Goal: Task Accomplishment & Management: Use online tool/utility

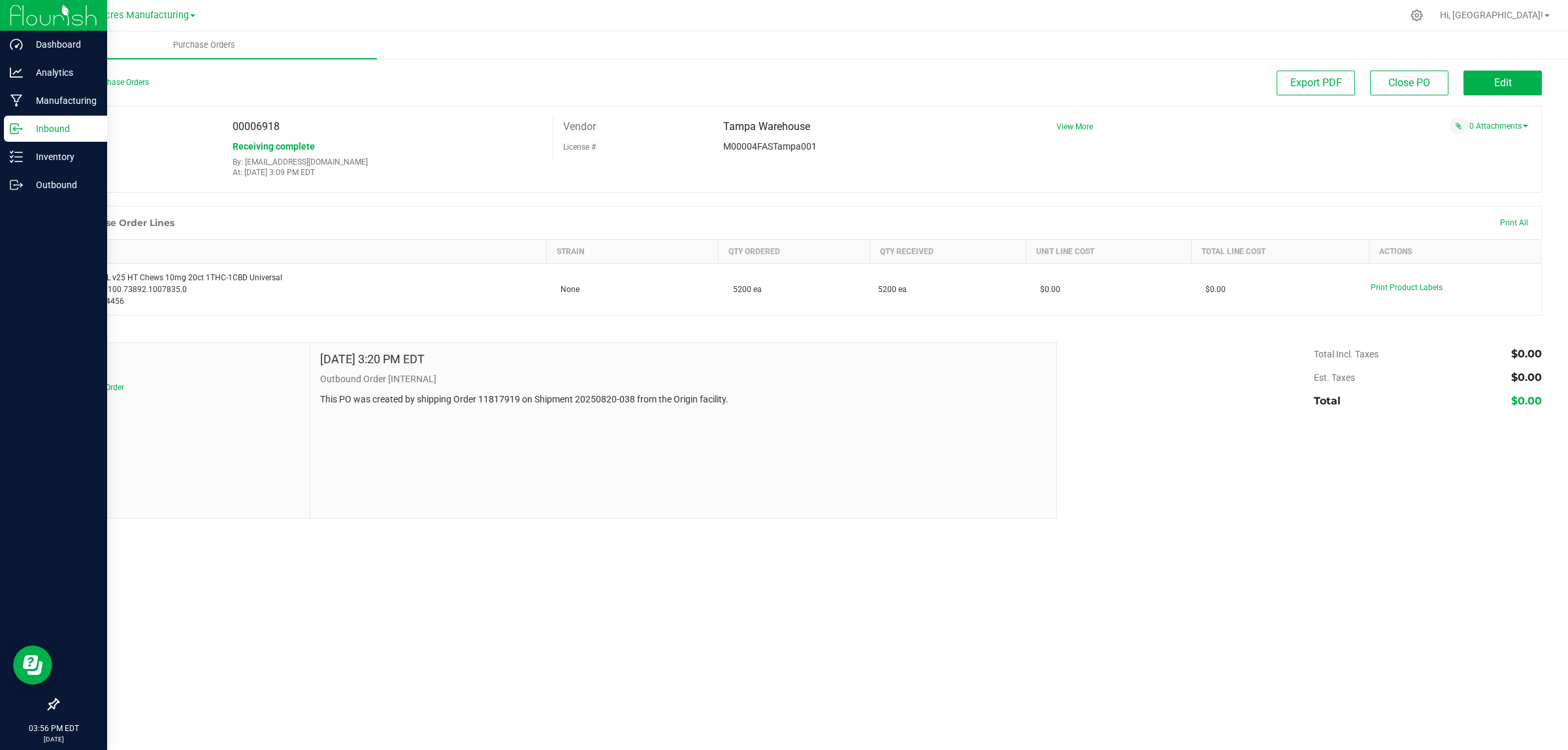
click at [23, 124] on p "Inbound" at bounding box center [62, 128] width 79 height 15
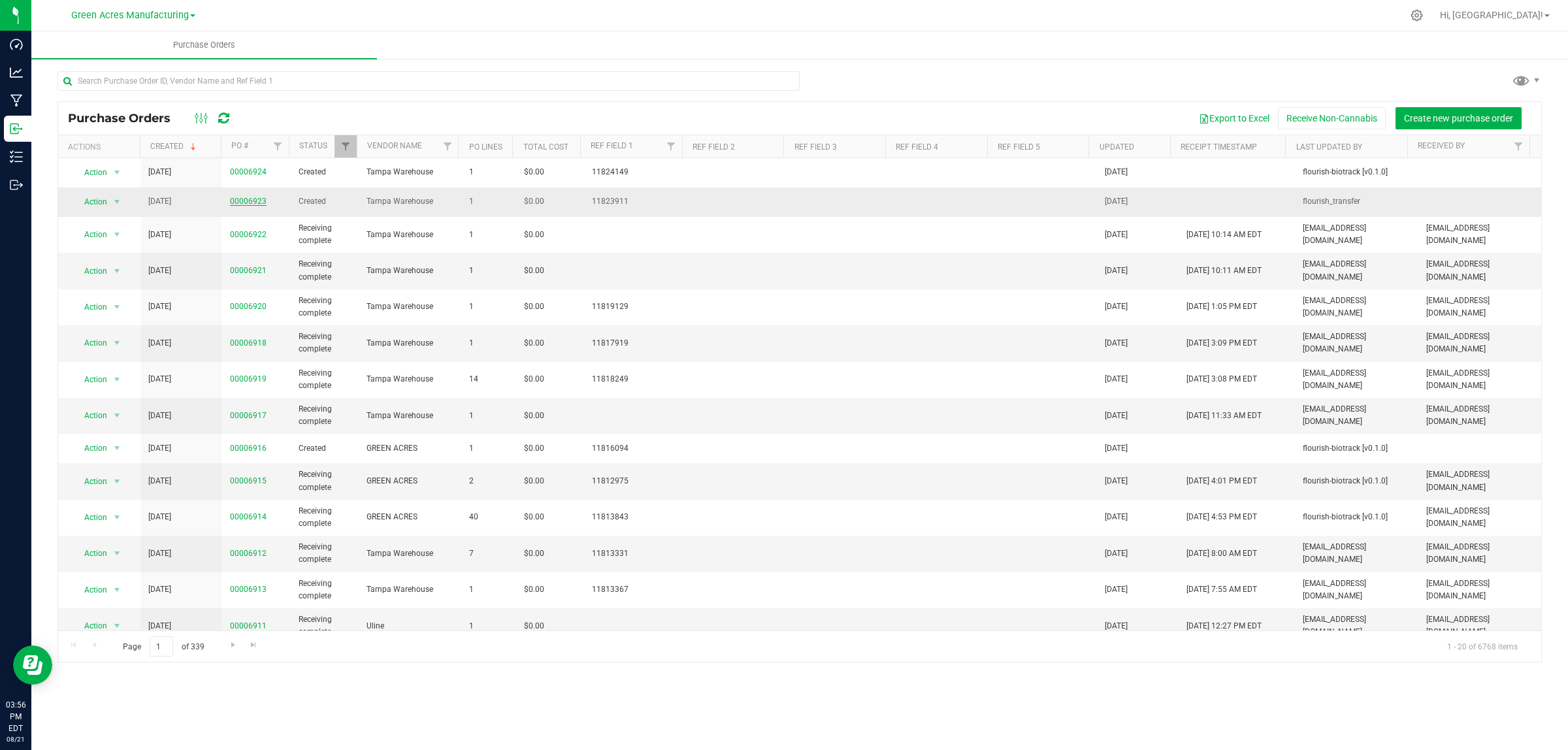
click at [245, 203] on link "00006923" at bounding box center [248, 201] width 36 height 9
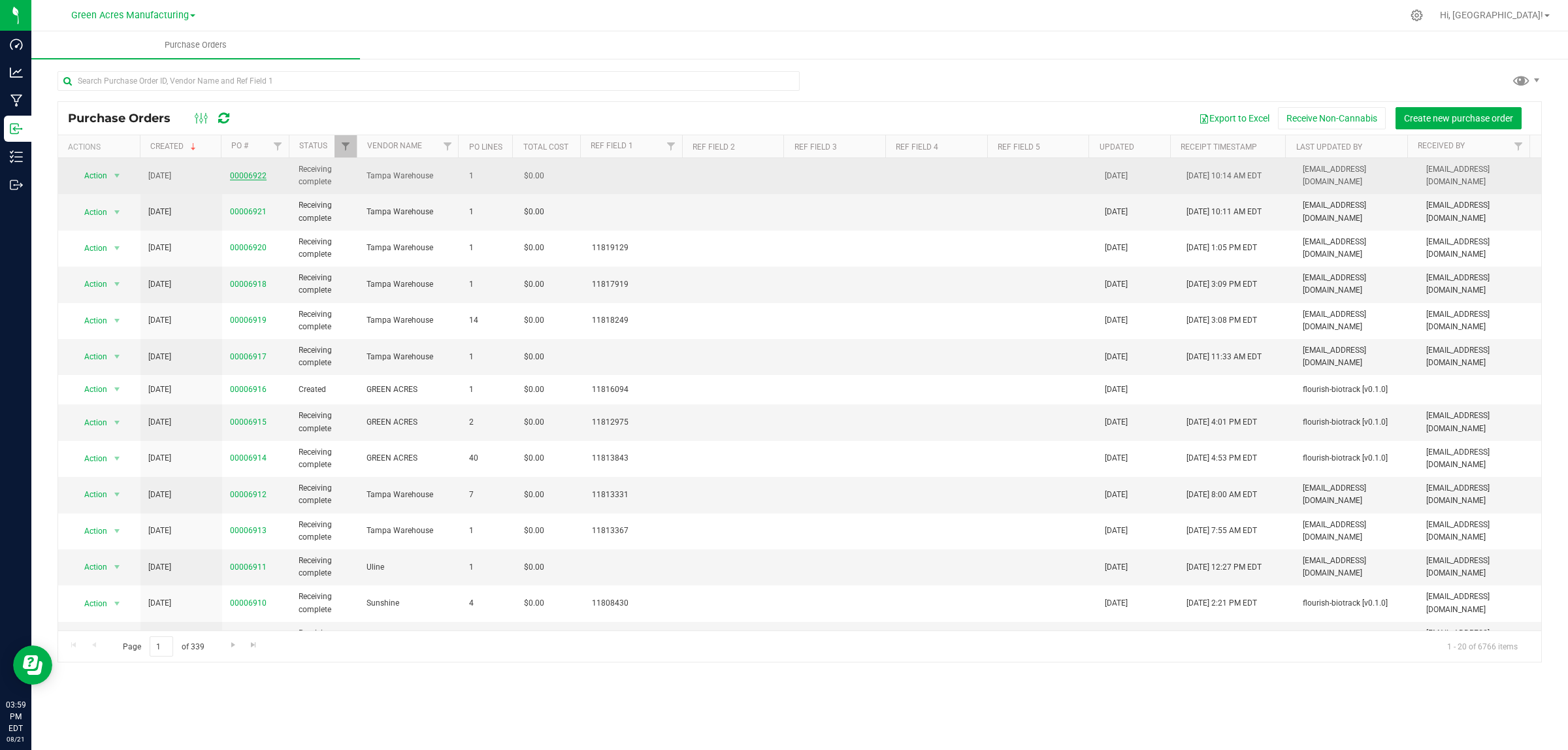
click at [260, 178] on link "00006922" at bounding box center [248, 176] width 36 height 9
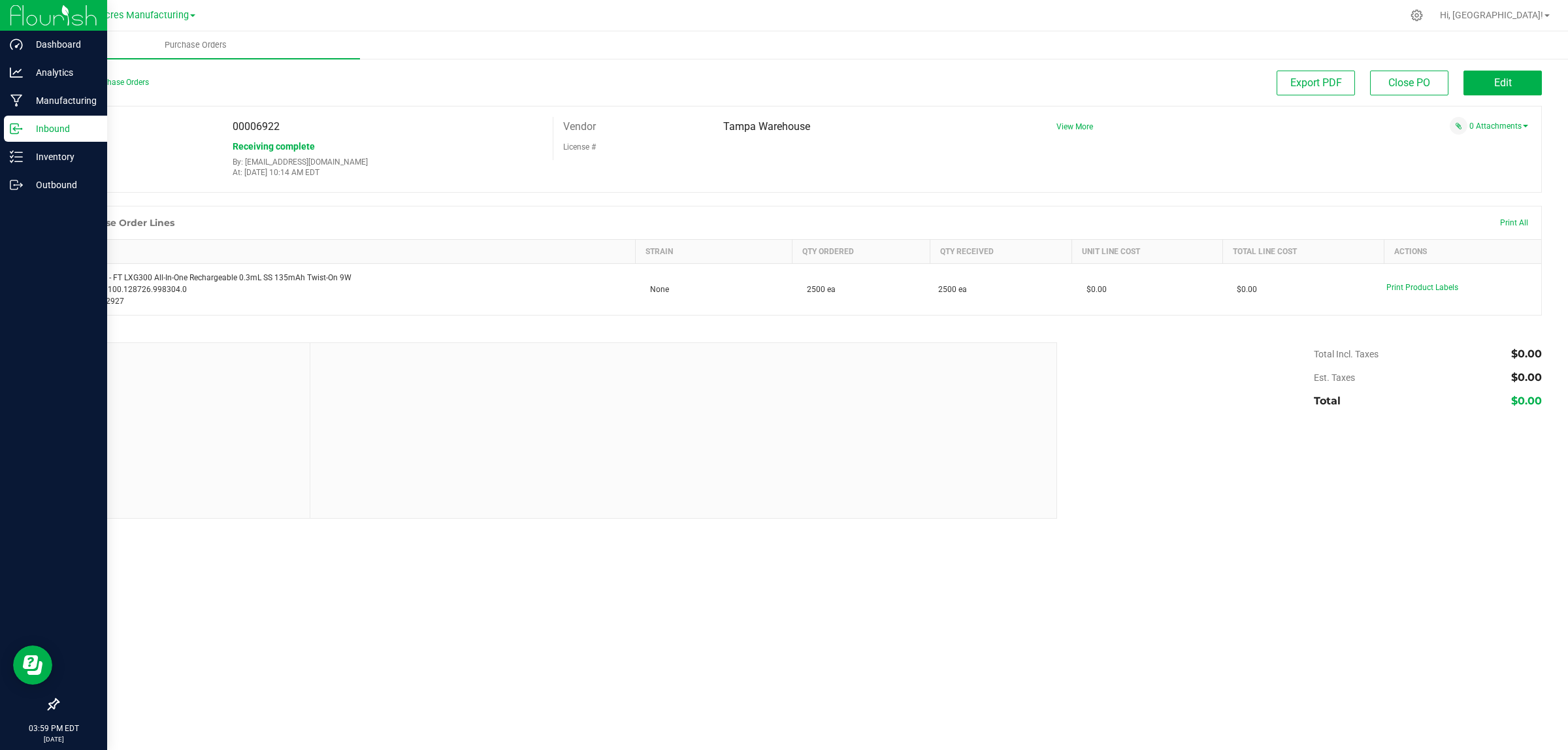
click at [30, 130] on p "Inbound" at bounding box center [62, 128] width 79 height 15
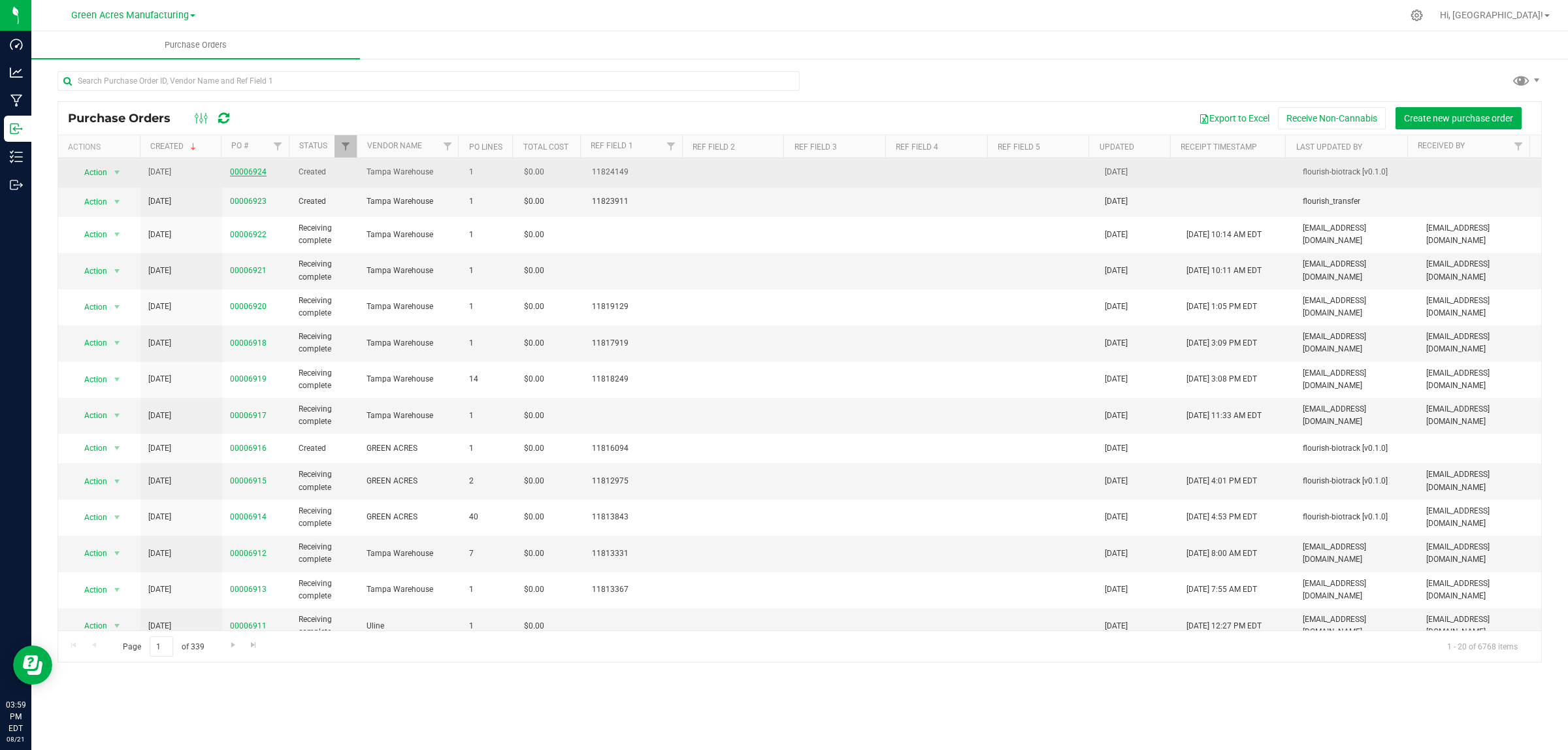
click at [249, 172] on link "00006924" at bounding box center [248, 172] width 36 height 9
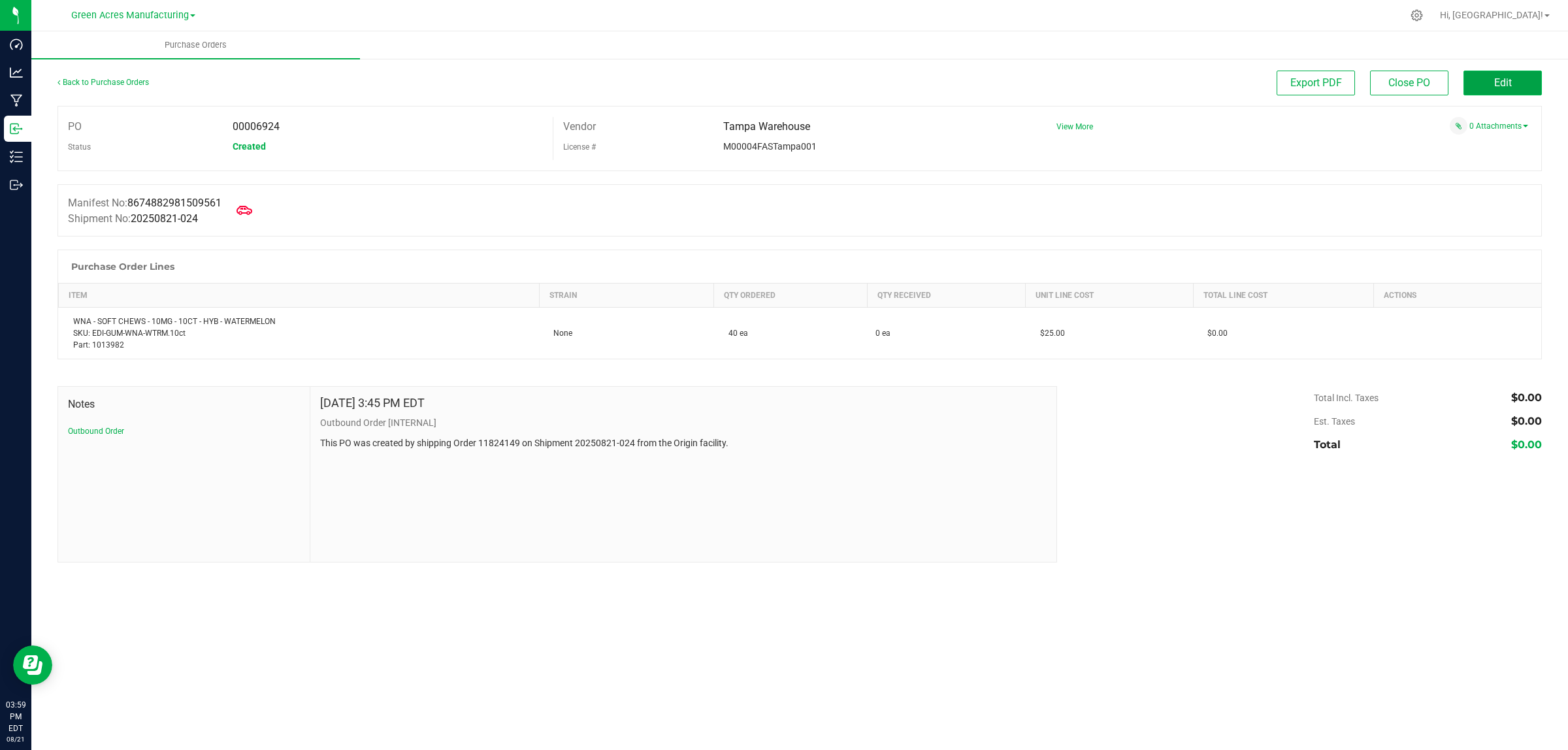
click at [1514, 77] on button "Edit" at bounding box center [1503, 83] width 79 height 25
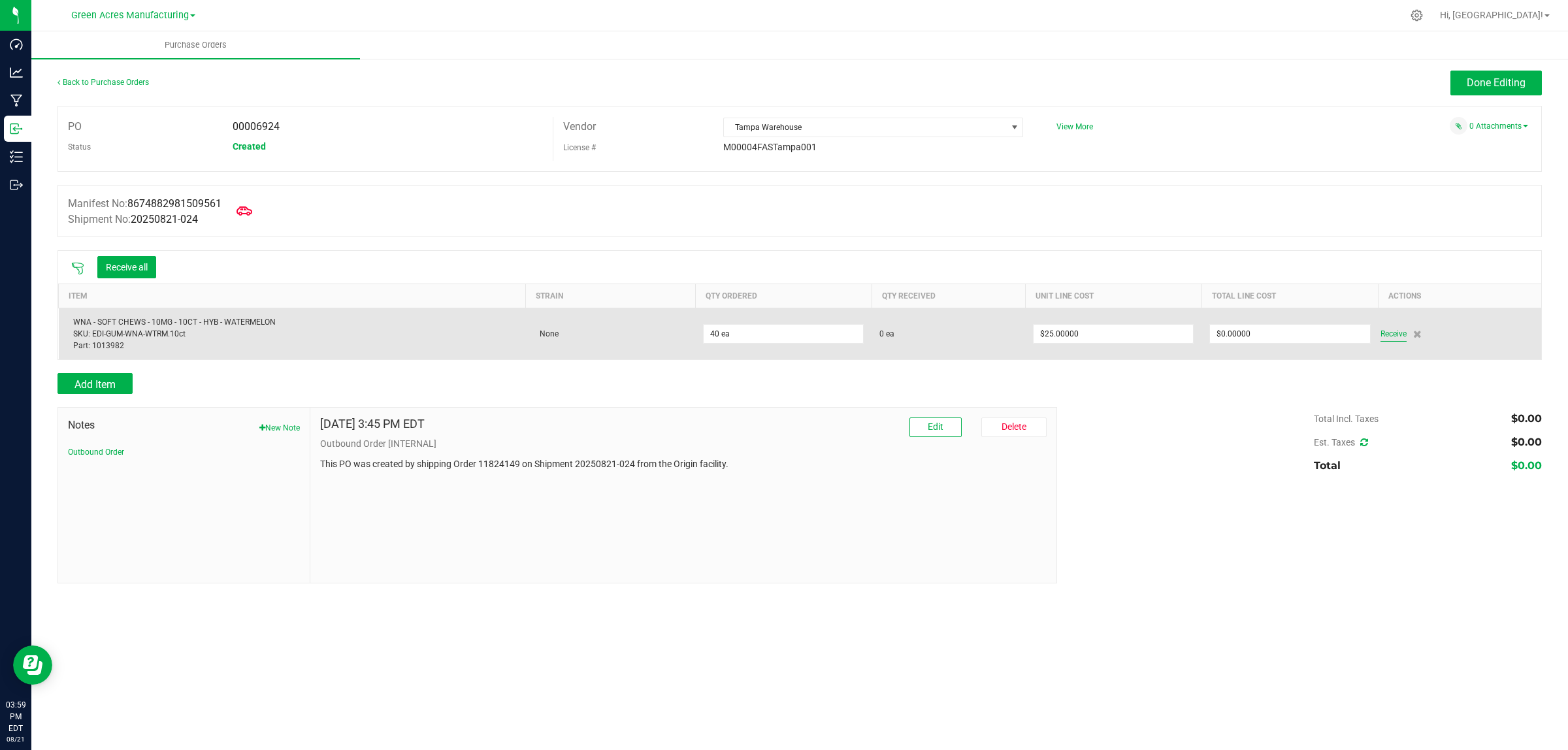
click at [1390, 334] on span "Receive" at bounding box center [1394, 334] width 26 height 15
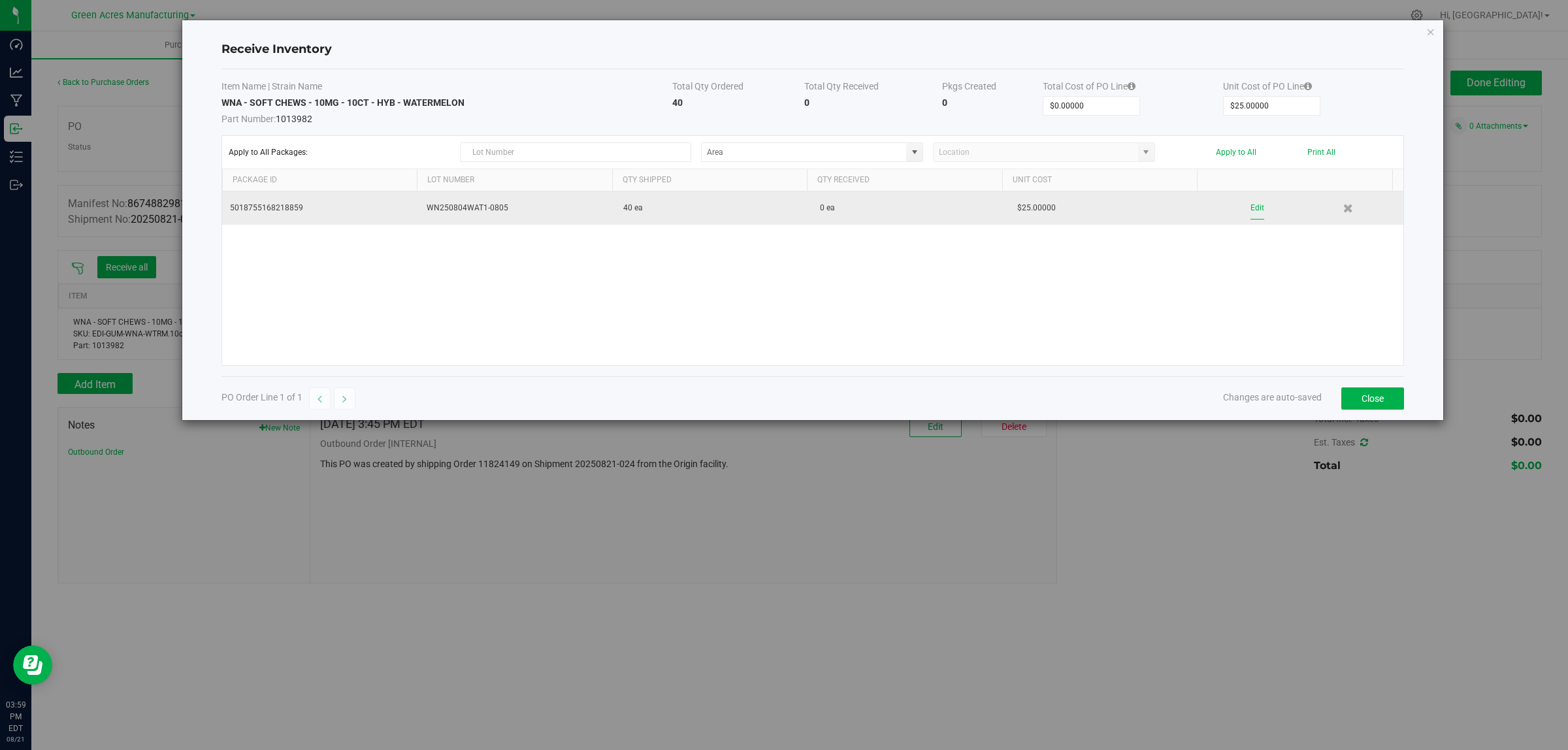
click at [1250, 209] on button "Edit" at bounding box center [1257, 208] width 13 height 23
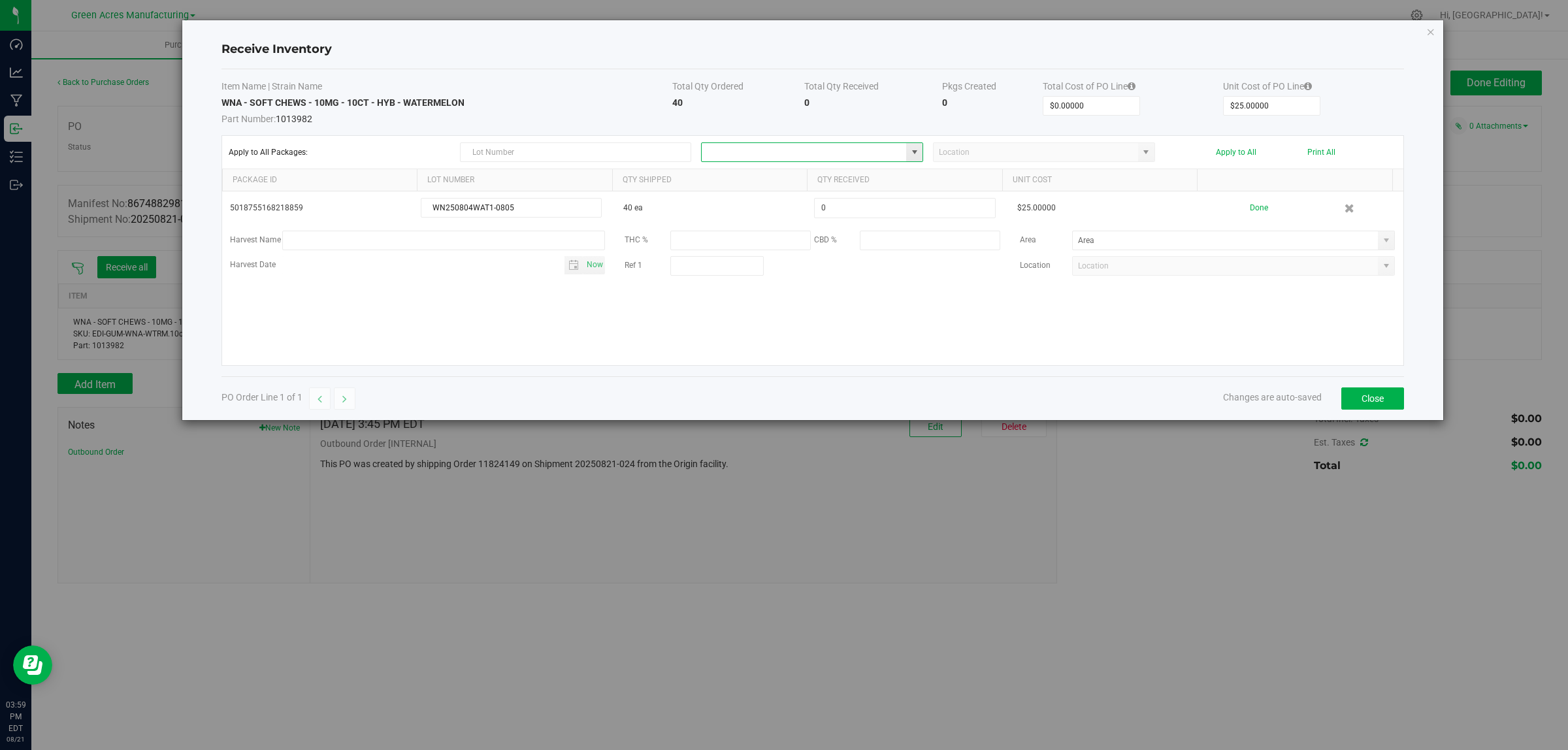
click at [753, 146] on input at bounding box center [804, 152] width 205 height 18
drag, startPoint x: 756, startPoint y: 178, endPoint x: 922, endPoint y: 141, distance: 170.1
click at [756, 178] on span "Pantry / Secured Vault" at bounding box center [750, 176] width 79 height 20
type input "Pantry / Secured Vault"
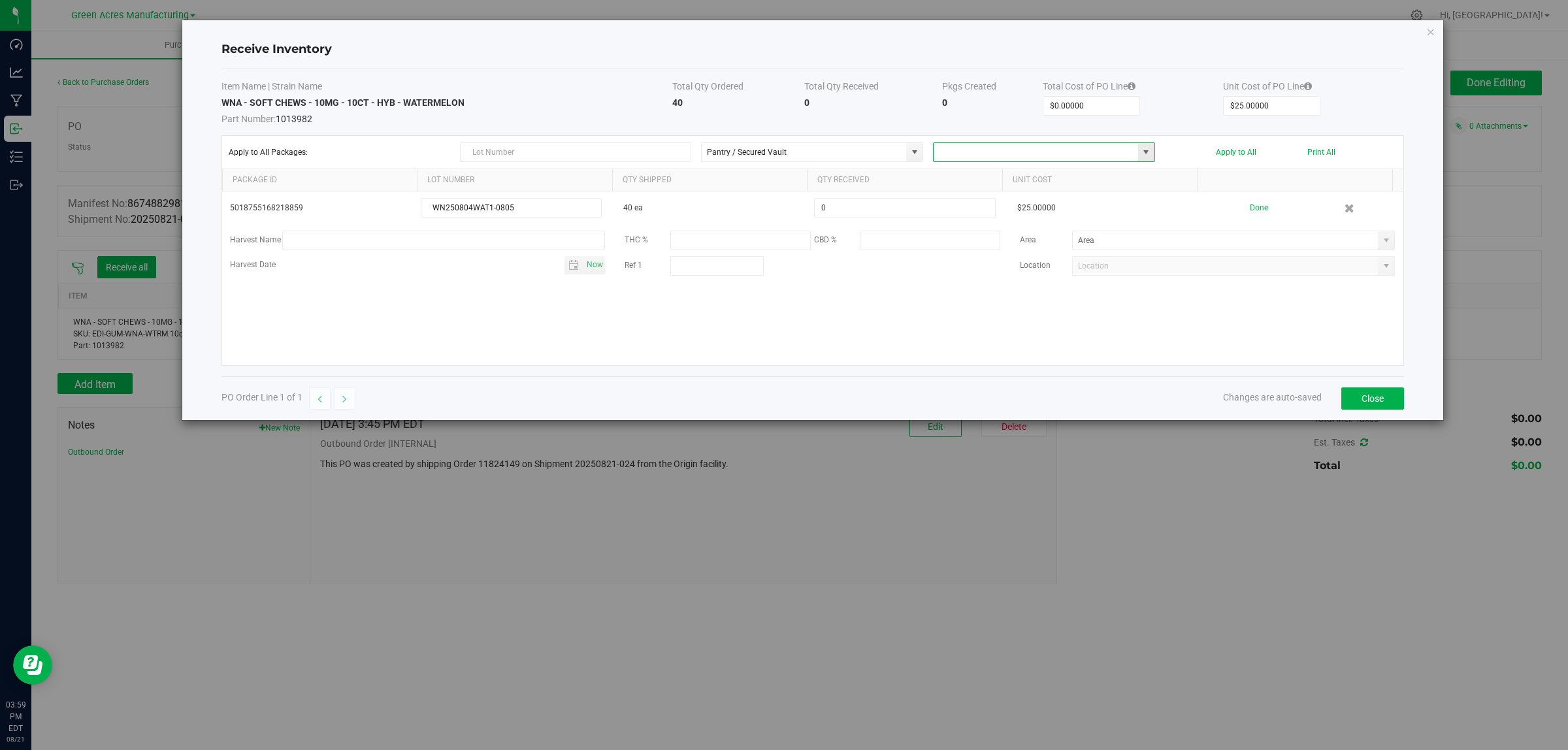
click at [988, 147] on input at bounding box center [1036, 152] width 205 height 18
click at [968, 174] on li "Intake" at bounding box center [1043, 176] width 220 height 22
type input "Intake"
click at [1245, 154] on button "Apply to All" at bounding box center [1236, 152] width 40 height 9
click at [1386, 399] on button "Close" at bounding box center [1372, 398] width 63 height 22
